Goal: Transaction & Acquisition: Book appointment/travel/reservation

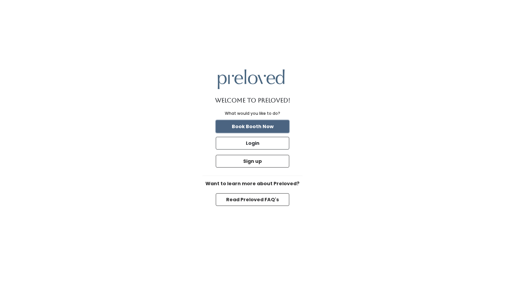
click at [266, 130] on button "Book Booth Now" at bounding box center [252, 126] width 73 height 13
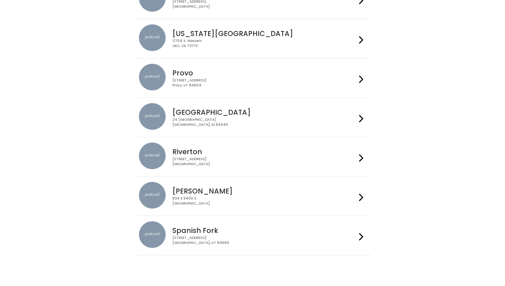
scroll to position [208, 0]
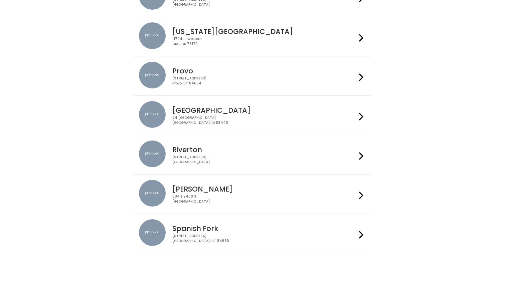
click at [239, 120] on div "24 South 1st West Rexburg, ID 83440" at bounding box center [264, 120] width 184 height 10
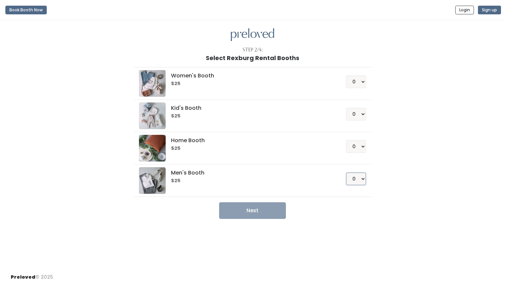
click at [363, 180] on select "0 1 2 3 4" at bounding box center [356, 179] width 20 height 13
select select "1"
click at [346, 173] on select "0 1 2 3 4" at bounding box center [356, 179] width 20 height 13
click at [280, 206] on button "Next" at bounding box center [252, 210] width 67 height 17
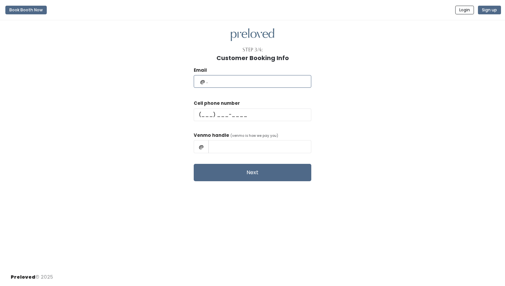
click at [252, 87] on input "text" at bounding box center [253, 81] width 118 height 13
type input "dashindubby@gmail.com"
click at [225, 114] on input "text" at bounding box center [253, 114] width 118 height 13
type input "(801) 644-9619"
click at [259, 143] on input "text" at bounding box center [259, 146] width 103 height 13
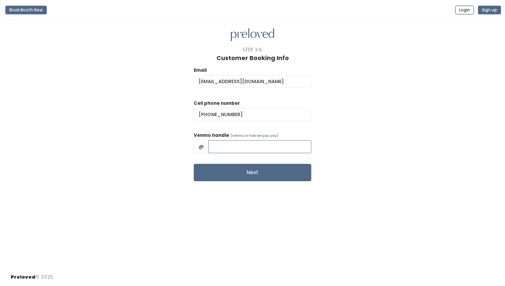
type input "amyyygillepsie"
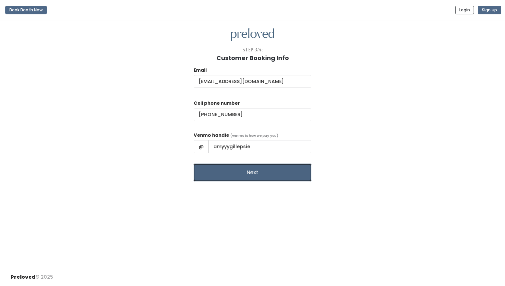
click at [260, 171] on button "Next" at bounding box center [253, 172] width 118 height 17
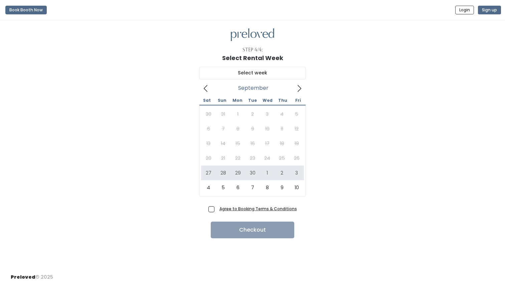
click at [301, 86] on icon at bounding box center [298, 88] width 7 height 7
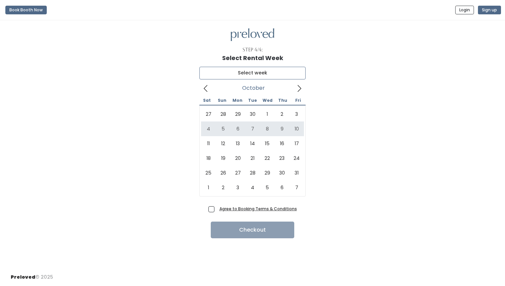
type input "October 4 to October 10"
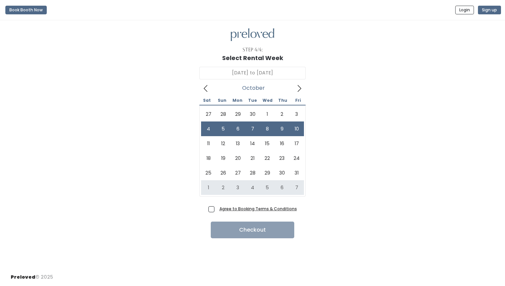
click at [217, 210] on span "Agree to Booking Terms & Conditions" at bounding box center [257, 208] width 80 height 7
click at [217, 210] on input "Agree to Booking Terms & Conditions" at bounding box center [219, 207] width 4 height 4
checkbox input "true"
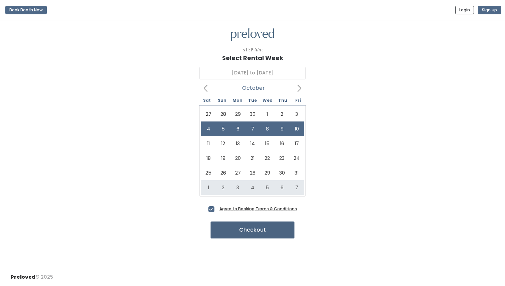
click at [233, 232] on button "Checkout" at bounding box center [252, 230] width 83 height 17
